Goal: Understand process/instructions

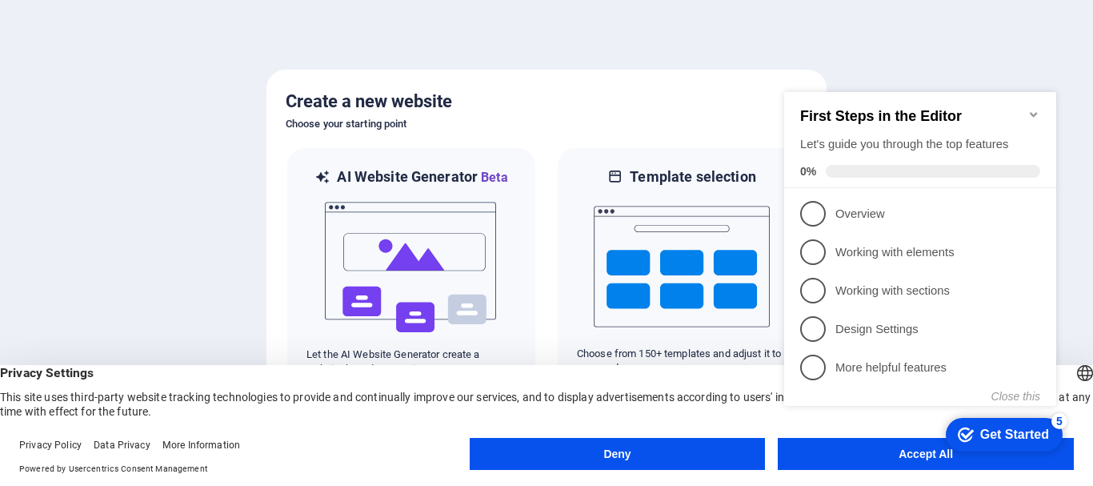
click div "checkmark Get Started 5 First Steps in the Editor Let's guide you through the t…"
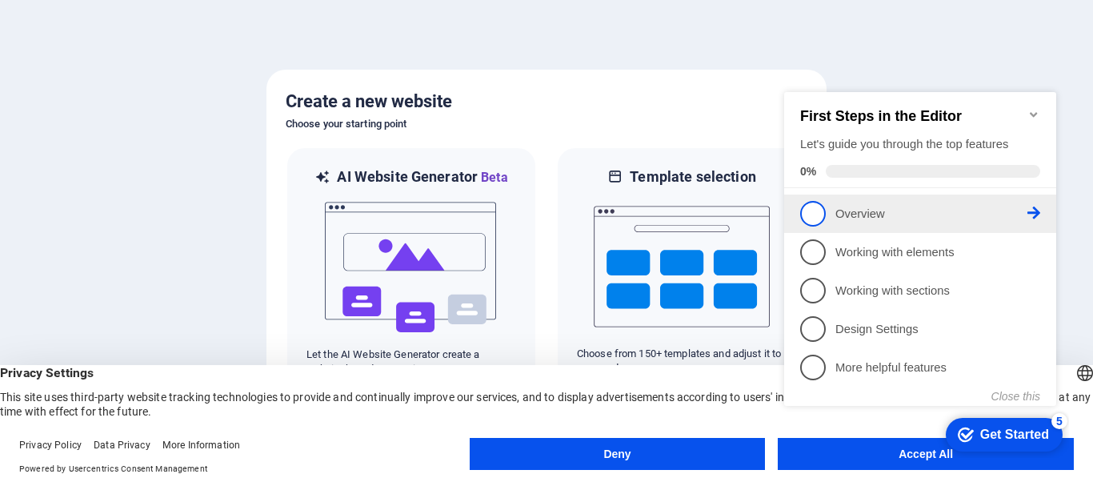
click at [816, 201] on span "1" at bounding box center [813, 214] width 26 height 26
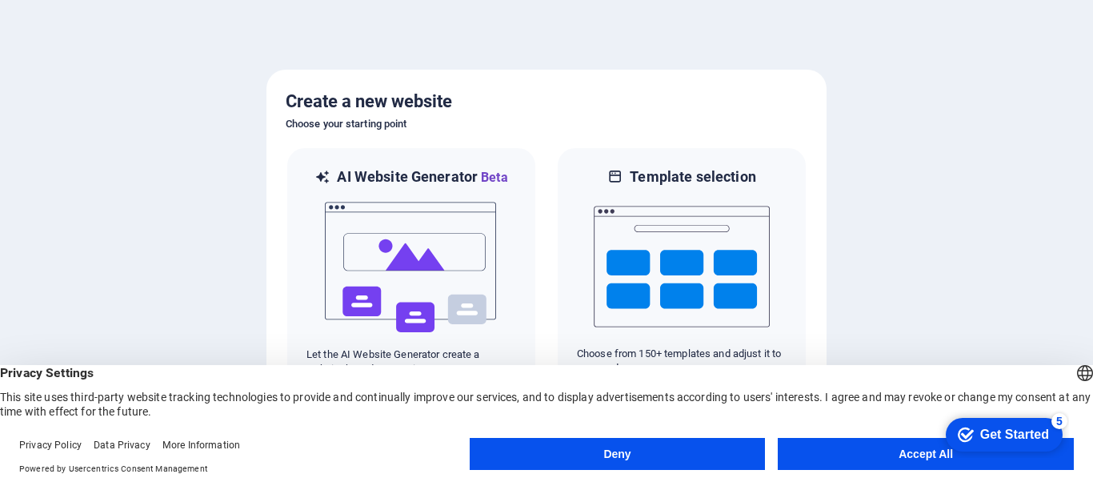
click div "checkmark Get Started 5 First Steps in the Editor Let's guide you through the t…"
click at [1001, 439] on div "Get Started" at bounding box center [1014, 434] width 69 height 14
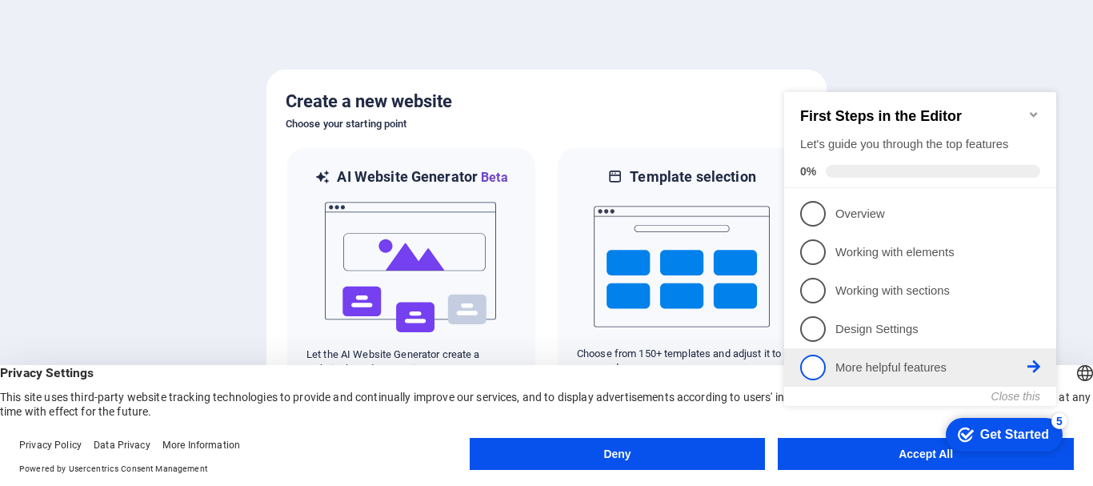
click at [818, 371] on span "5" at bounding box center [813, 368] width 26 height 26
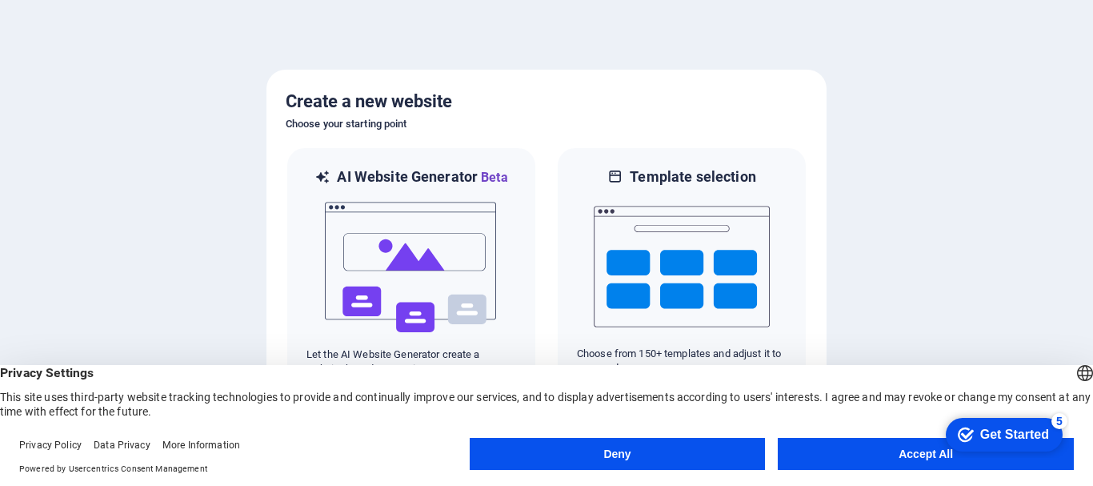
click div "checkmark Get Started 5 First Steps in the Editor Let's guide you through the t…"
click at [832, 452] on button "Accept All" at bounding box center [926, 454] width 296 height 32
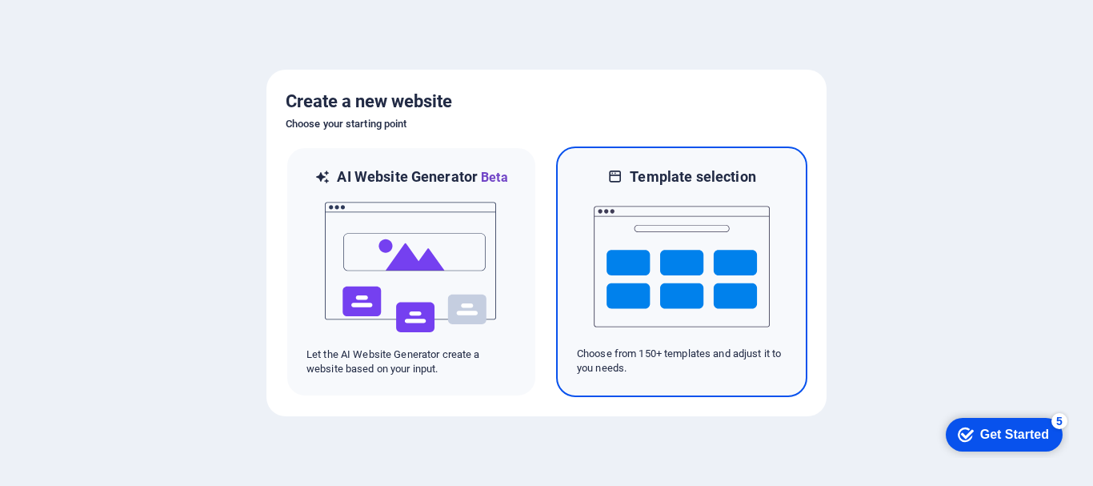
click at [660, 225] on img at bounding box center [682, 266] width 176 height 160
